Goal: Navigation & Orientation: Find specific page/section

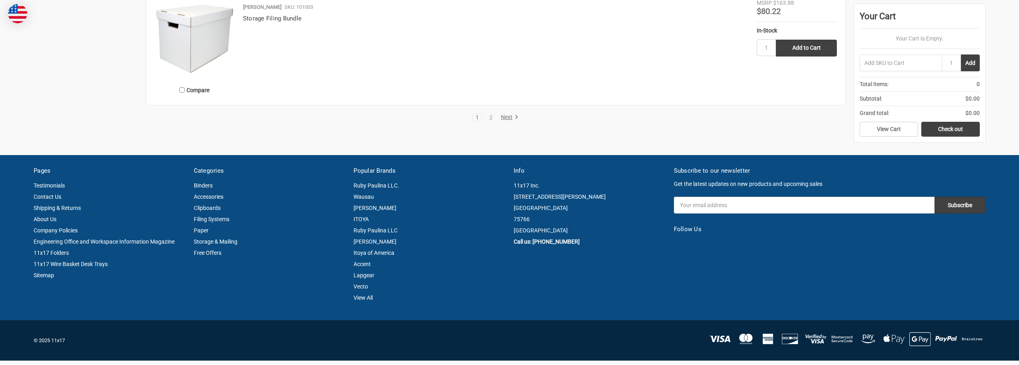
scroll to position [1890, 0]
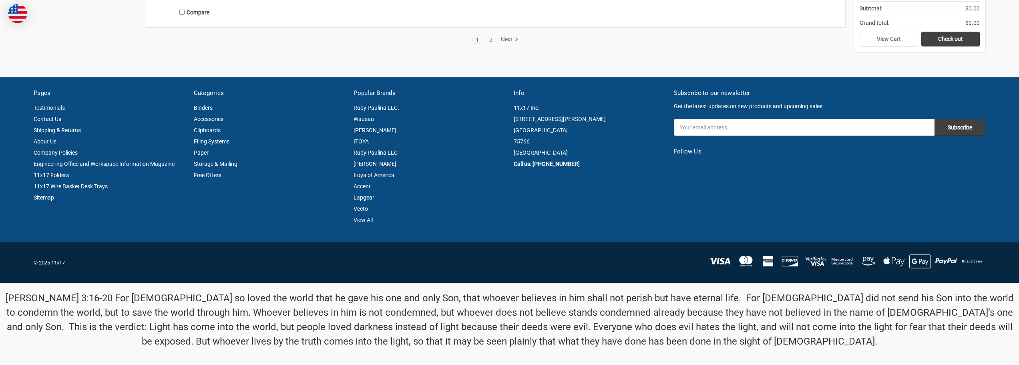
click at [52, 106] on link "Testimonials" at bounding box center [49, 108] width 31 height 6
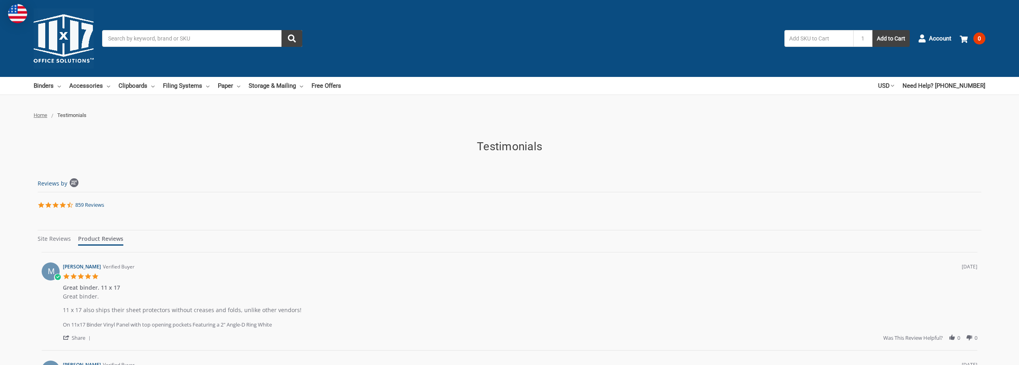
click at [69, 34] on img at bounding box center [64, 38] width 60 height 60
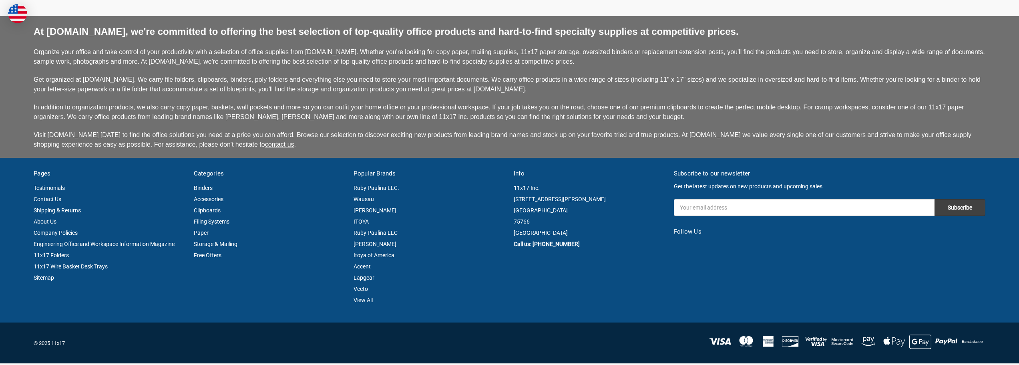
scroll to position [2017, 0]
